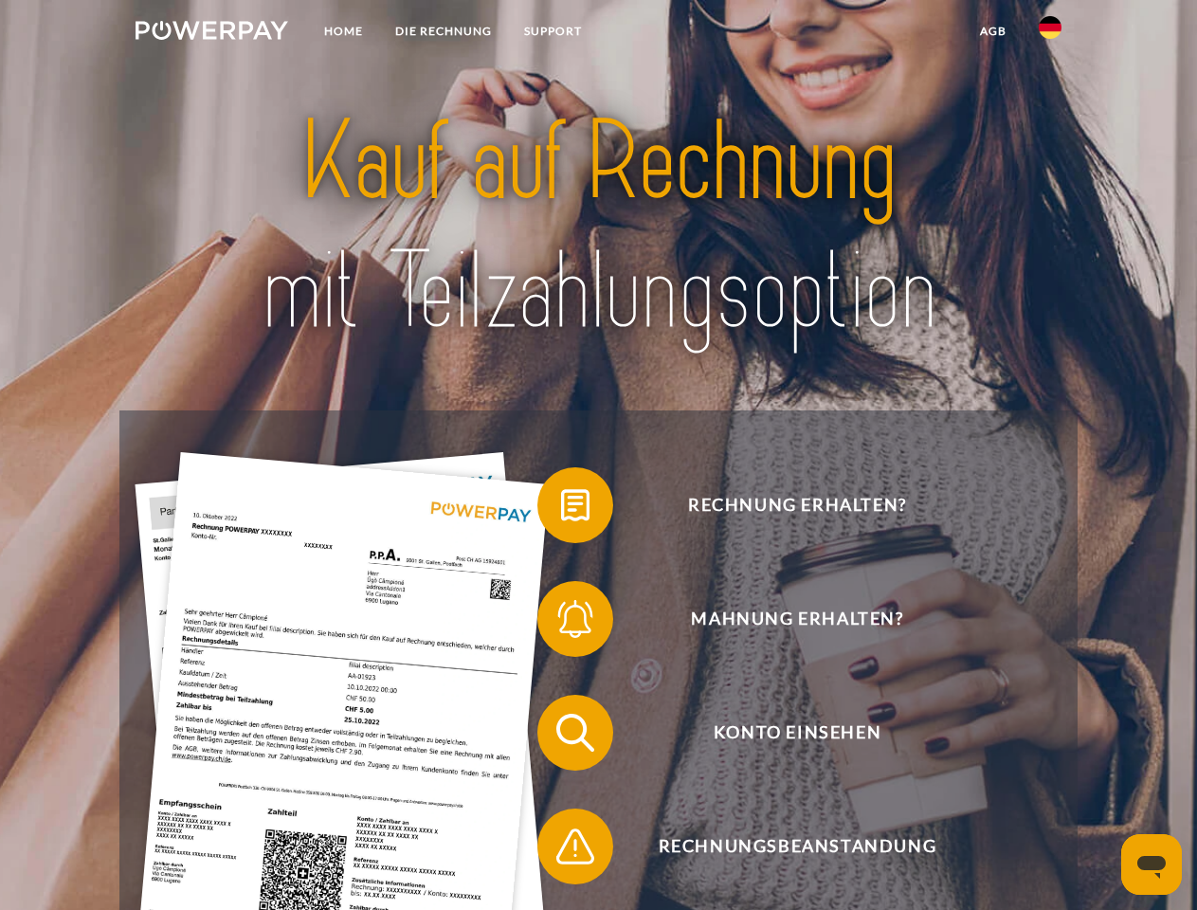
click at [211, 33] on img at bounding box center [211, 30] width 153 height 19
click at [1050, 33] on img at bounding box center [1049, 27] width 23 height 23
click at [992, 31] on link "agb" at bounding box center [993, 31] width 59 height 34
click at [561, 509] on span at bounding box center [546, 505] width 95 height 95
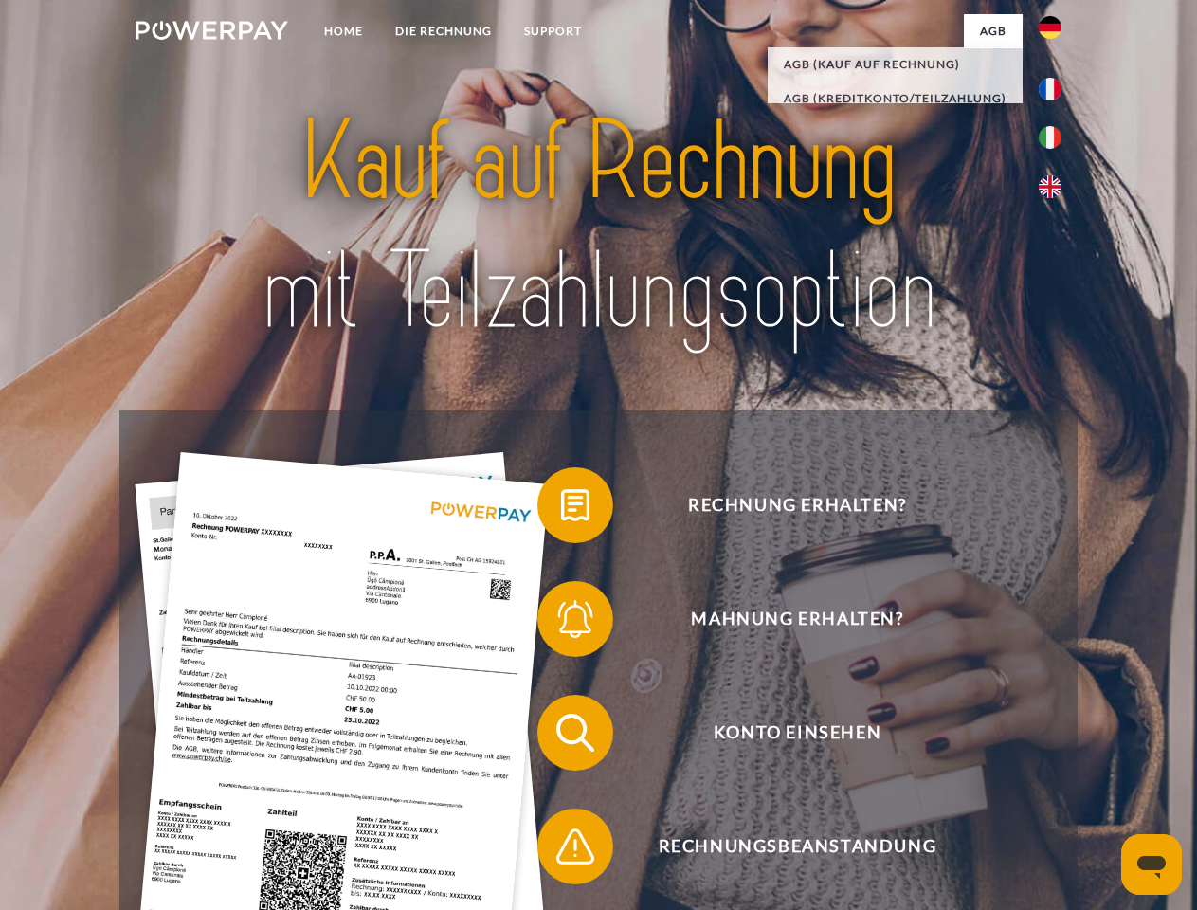
click at [561, 622] on span at bounding box center [546, 618] width 95 height 95
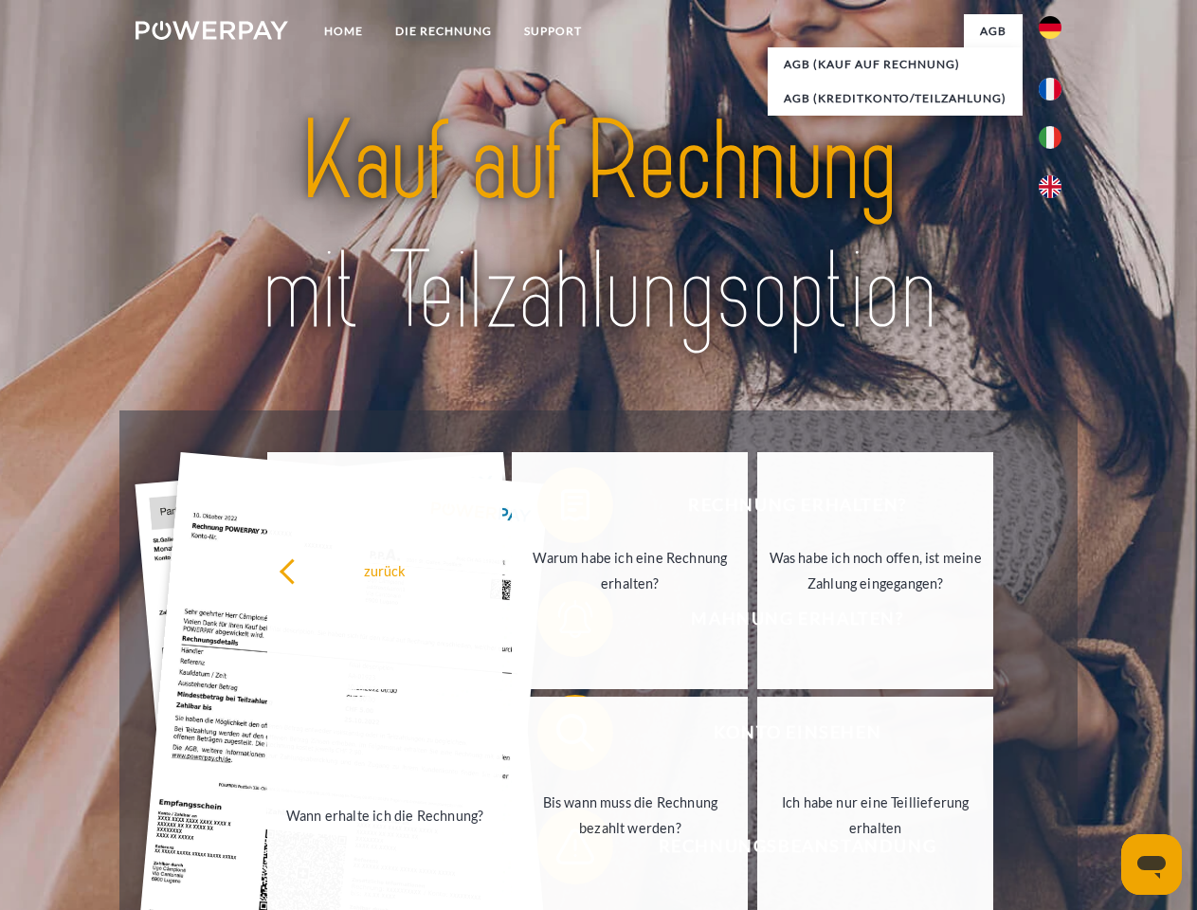
click at [561, 736] on link "Bis wann muss die Rechnung bezahlt werden?" at bounding box center [630, 814] width 236 height 237
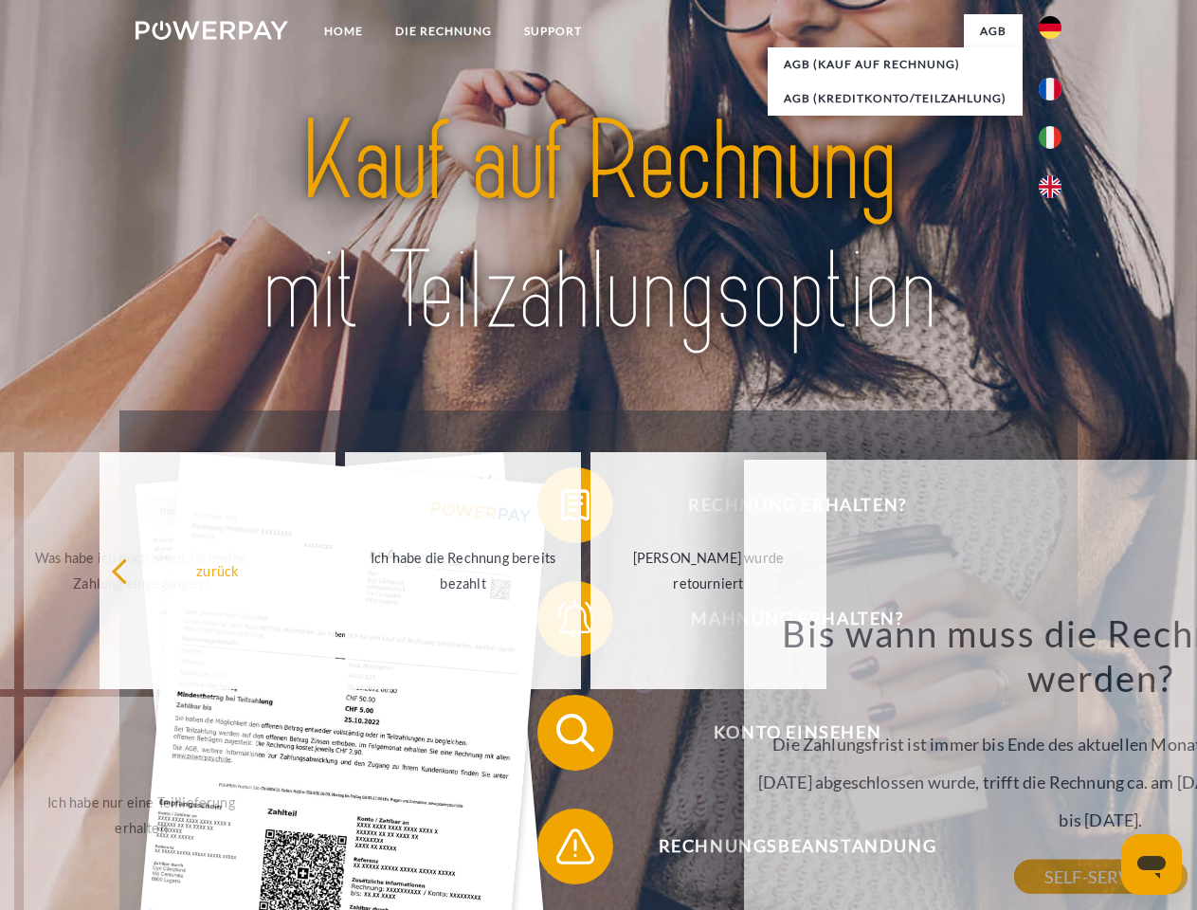
click at [755, 850] on div "Bis wann muss die Rechnung bezahlt werden? Die Zahlungsfrist ist immer bis Ende…" at bounding box center [1101, 743] width 692 height 266
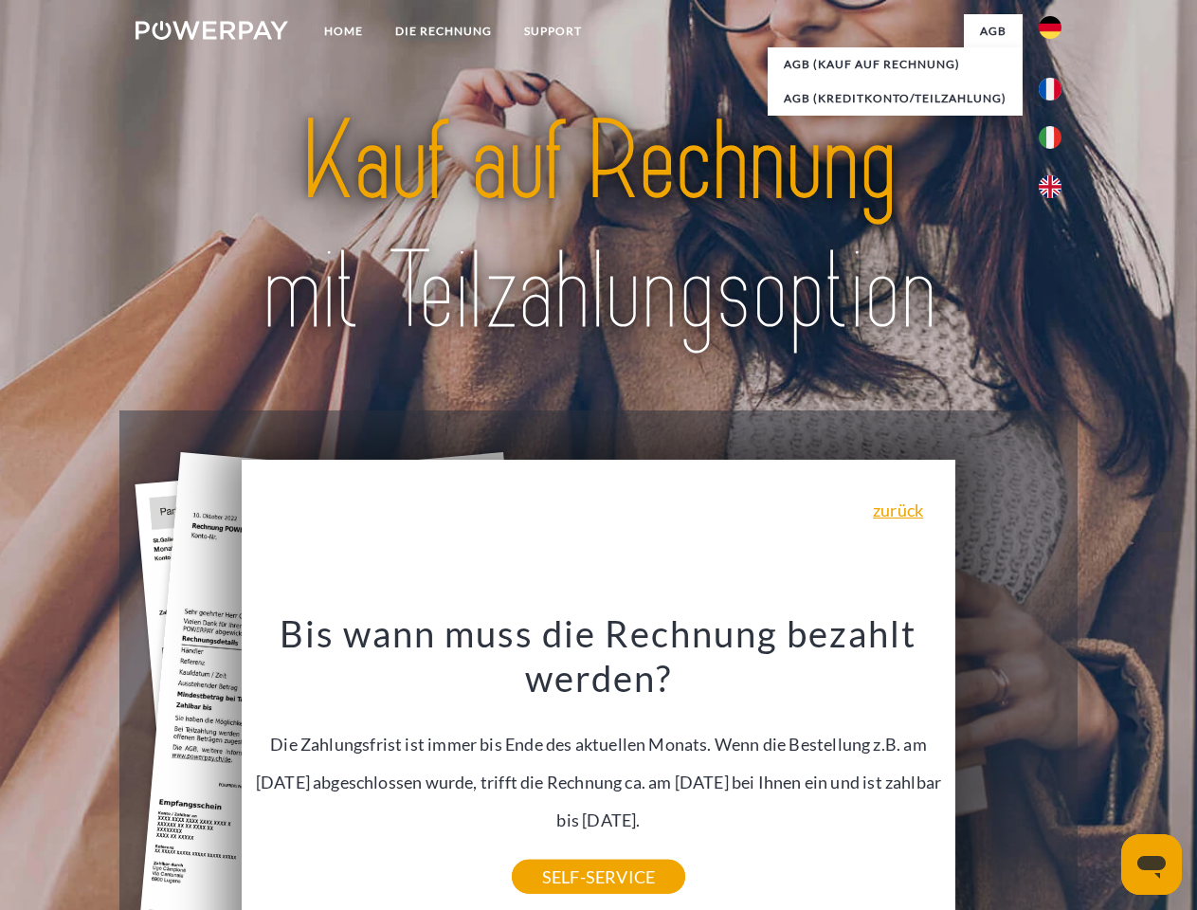
click at [1151, 864] on icon "Messaging-Fenster öffnen" at bounding box center [1151, 867] width 28 height 23
